Goal: Check status: Check status

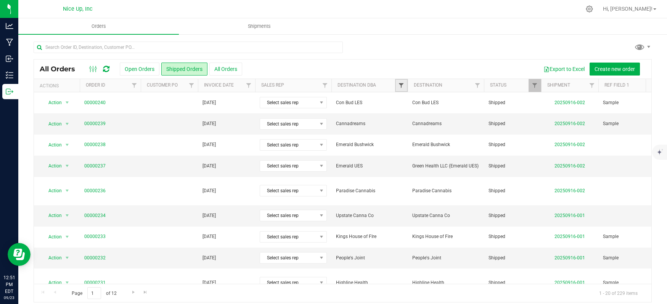
click at [399, 83] on span "Filter" at bounding box center [401, 85] width 6 height 6
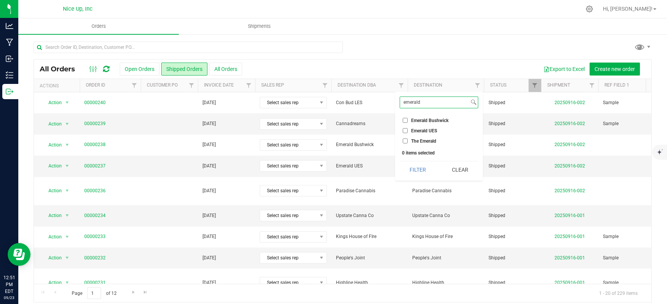
type input "emerald"
click at [432, 129] on span "Emerald UES" at bounding box center [424, 131] width 26 height 5
click at [408, 129] on input "Emerald UES" at bounding box center [405, 130] width 5 height 5
checkbox input "true"
click at [414, 173] on button "Filter" at bounding box center [418, 169] width 37 height 17
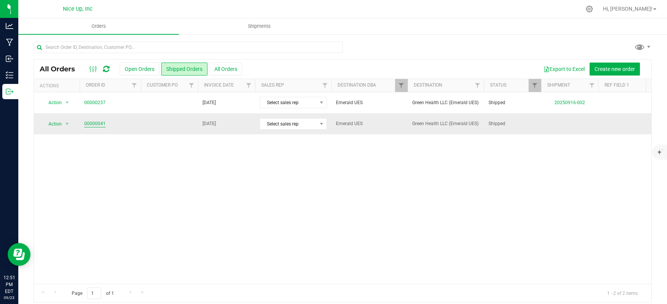
click at [103, 125] on link "00000041" at bounding box center [94, 123] width 21 height 7
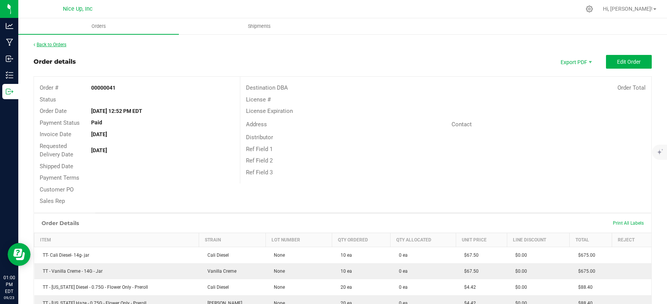
click at [53, 46] on link "Back to Orders" at bounding box center [50, 44] width 33 height 5
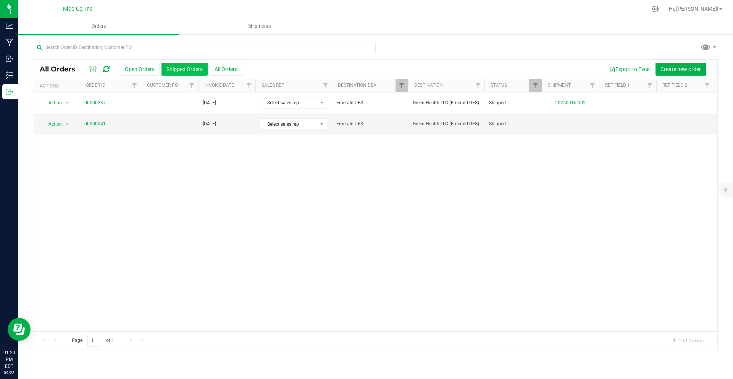
click at [186, 73] on button "Shipped Orders" at bounding box center [184, 69] width 46 height 13
click at [400, 84] on span "Filter" at bounding box center [401, 85] width 6 height 6
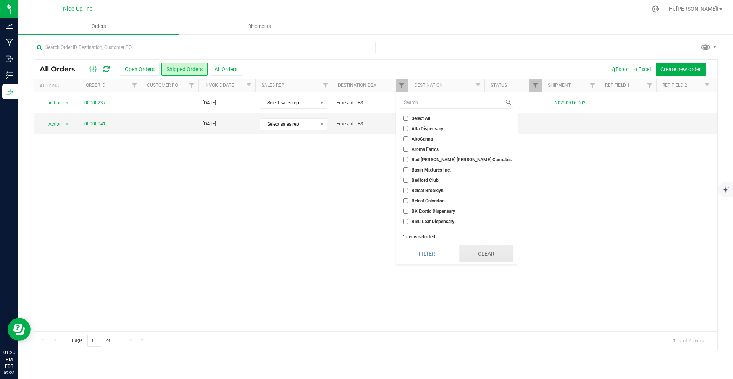
click at [489, 256] on button "Clear" at bounding box center [486, 253] width 54 height 17
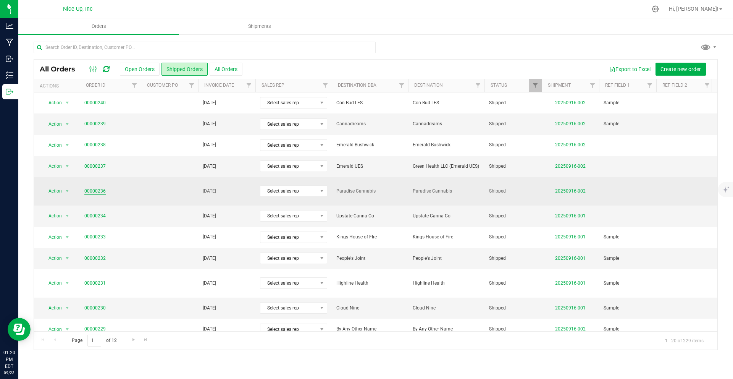
click at [102, 187] on link "00000236" at bounding box center [94, 190] width 21 height 7
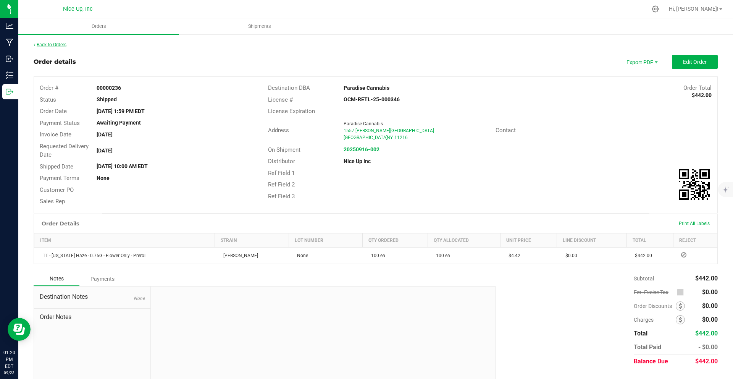
click at [53, 44] on link "Back to Orders" at bounding box center [50, 44] width 33 height 5
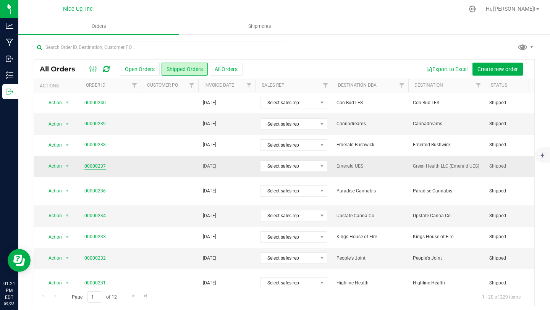
click at [101, 168] on link "00000237" at bounding box center [94, 166] width 21 height 7
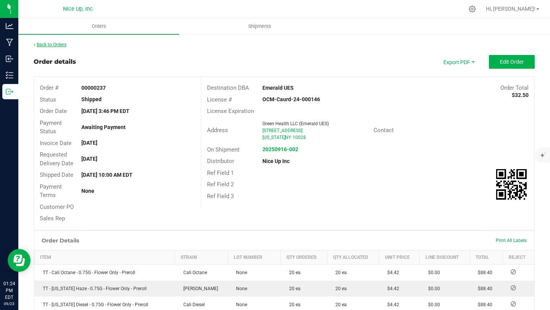
click at [53, 45] on link "Back to Orders" at bounding box center [50, 44] width 33 height 5
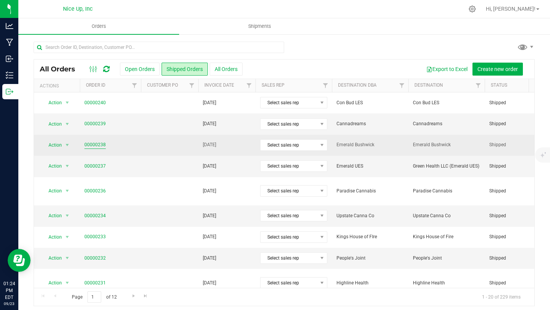
click at [85, 145] on link "00000238" at bounding box center [94, 144] width 21 height 7
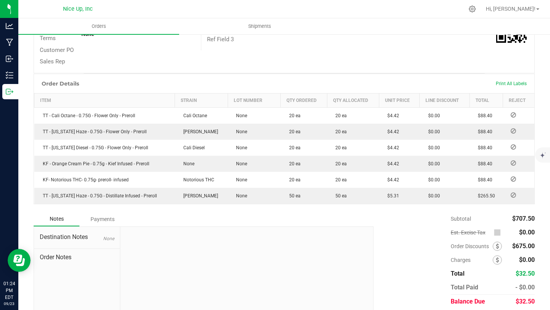
scroll to position [184, 0]
